Goal: Task Accomplishment & Management: Use online tool/utility

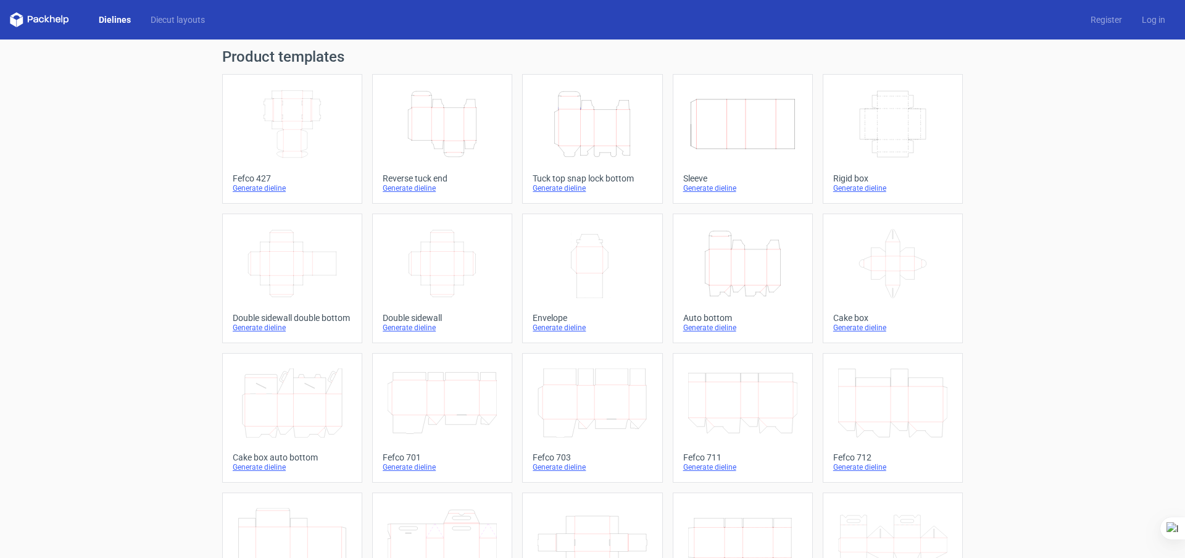
click at [482, 276] on icon "Width Depth Height" at bounding box center [442, 263] width 109 height 69
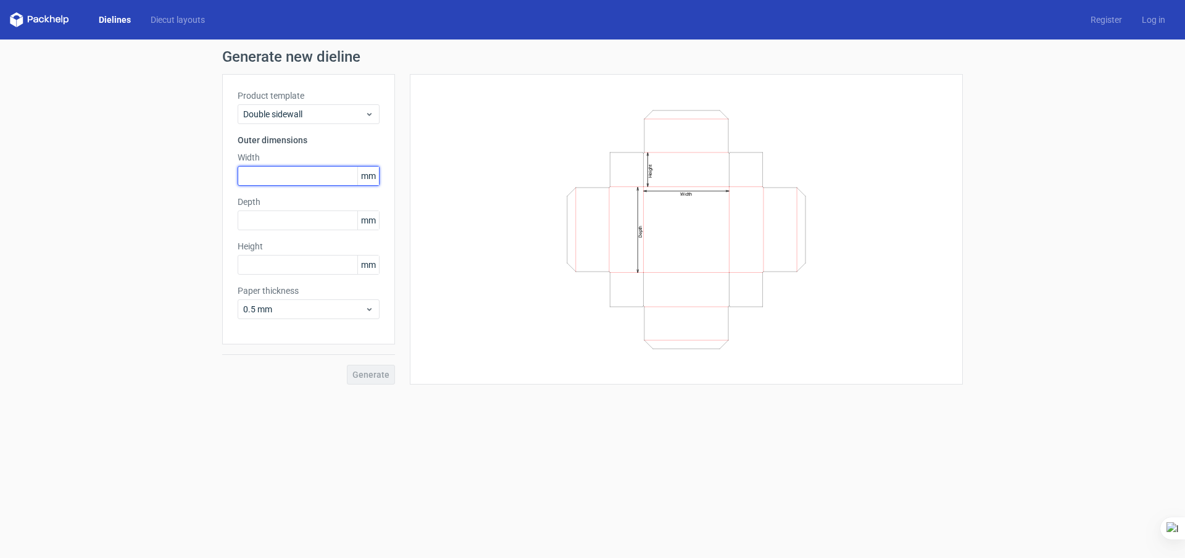
click at [280, 178] on input "text" at bounding box center [309, 176] width 142 height 20
type input "250"
type input "150"
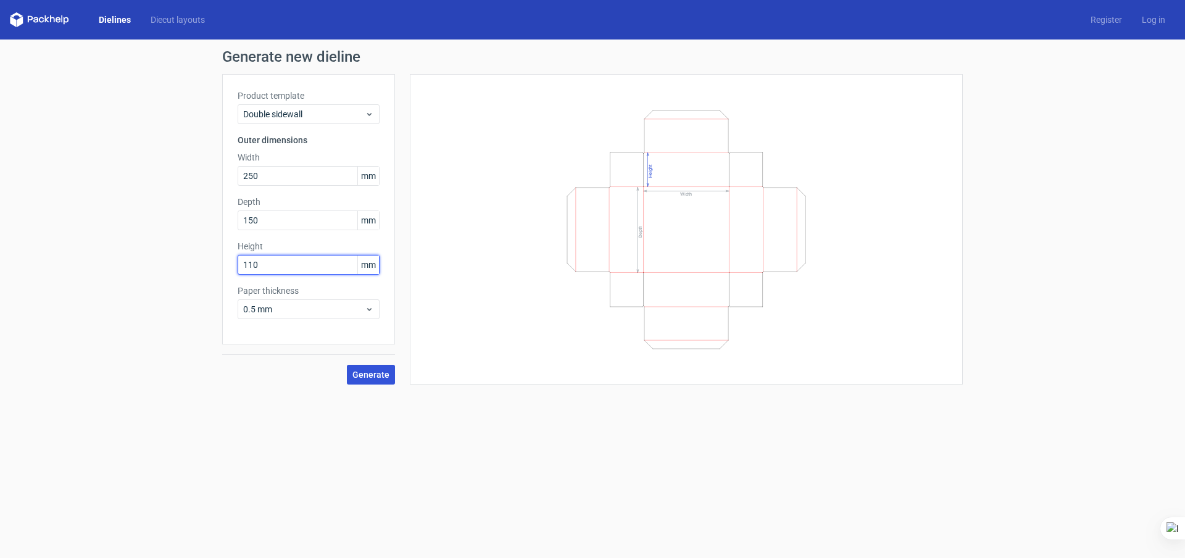
type input "110"
click at [369, 377] on span "Generate" at bounding box center [370, 374] width 37 height 9
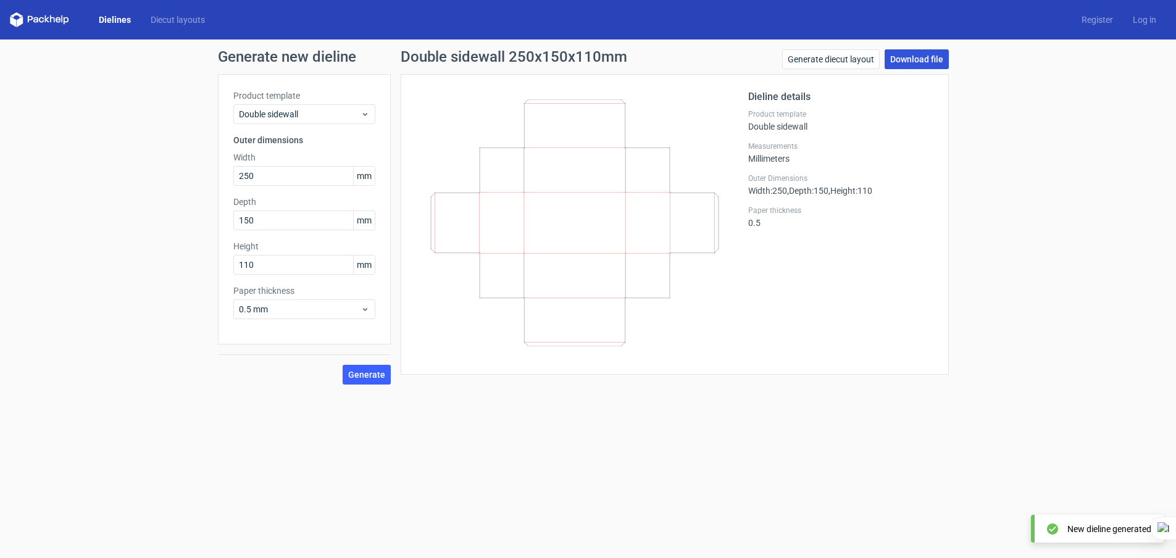
click at [934, 52] on link "Download file" at bounding box center [917, 59] width 64 height 20
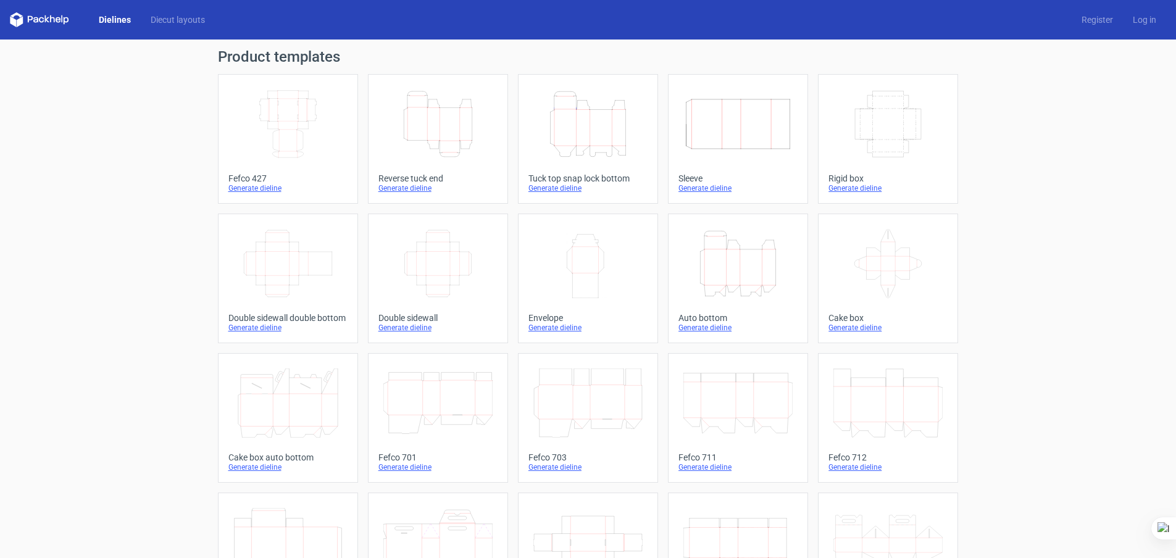
click at [709, 130] on icon "Width Depth Height" at bounding box center [737, 124] width 109 height 69
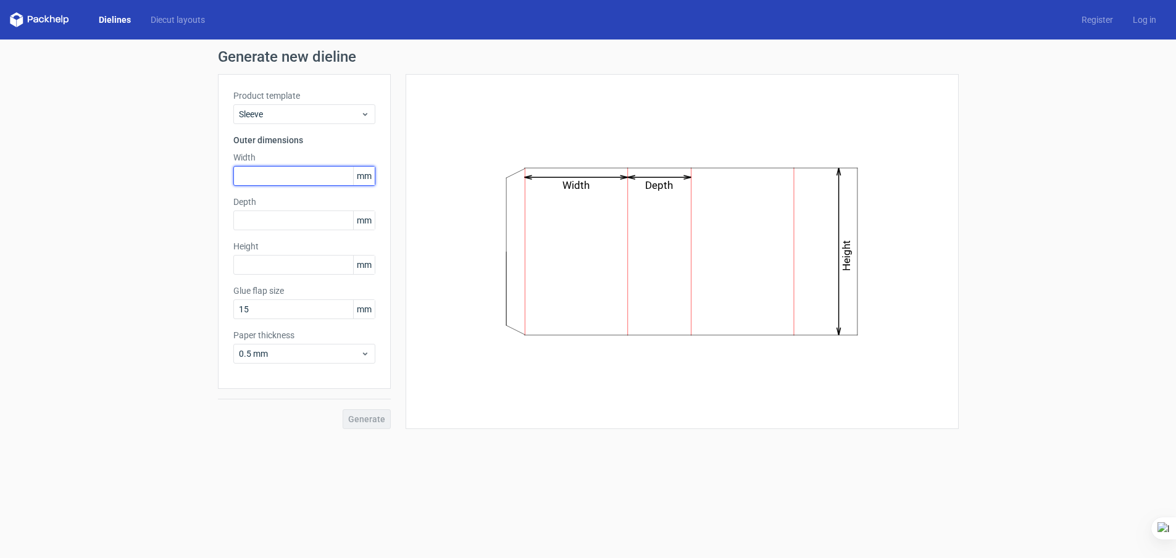
click at [272, 172] on input "text" at bounding box center [304, 176] width 142 height 20
type input "252"
type input "152"
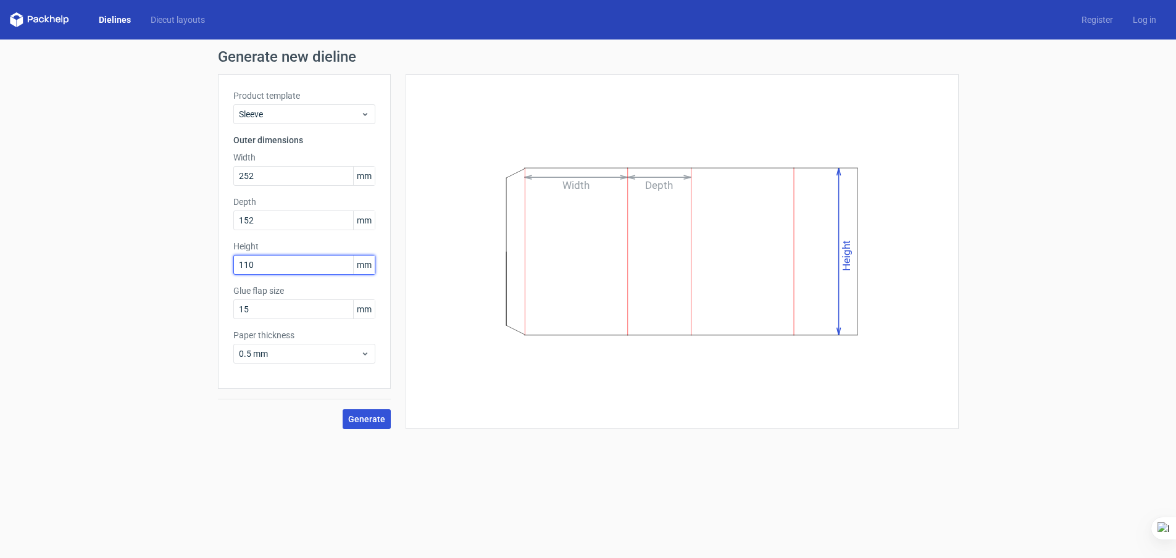
type input "110"
click at [368, 420] on span "Generate" at bounding box center [366, 419] width 37 height 9
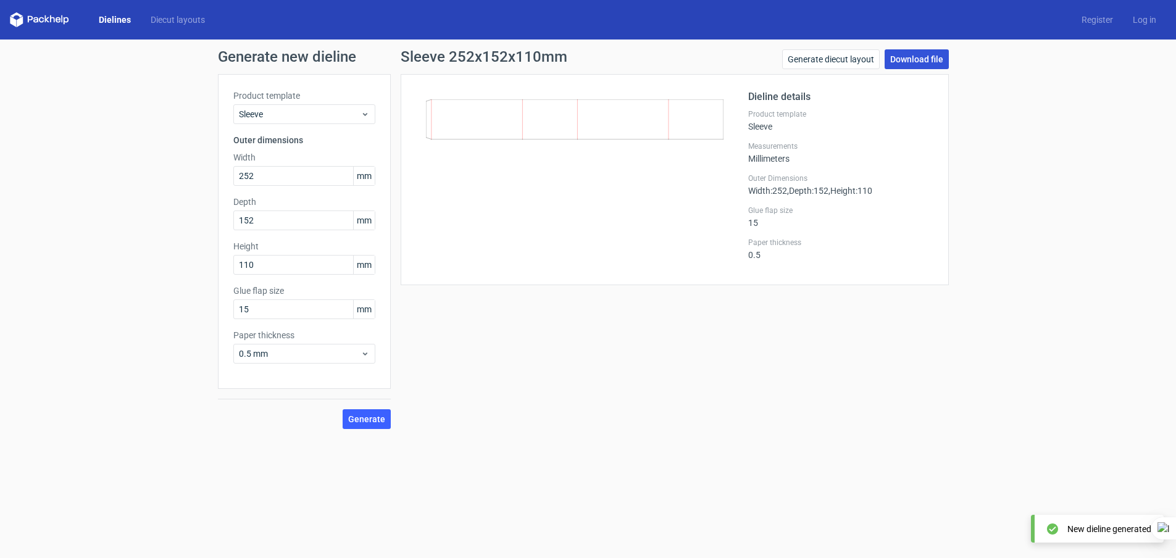
click at [906, 62] on link "Download file" at bounding box center [917, 59] width 64 height 20
